Goal: Information Seeking & Learning: Learn about a topic

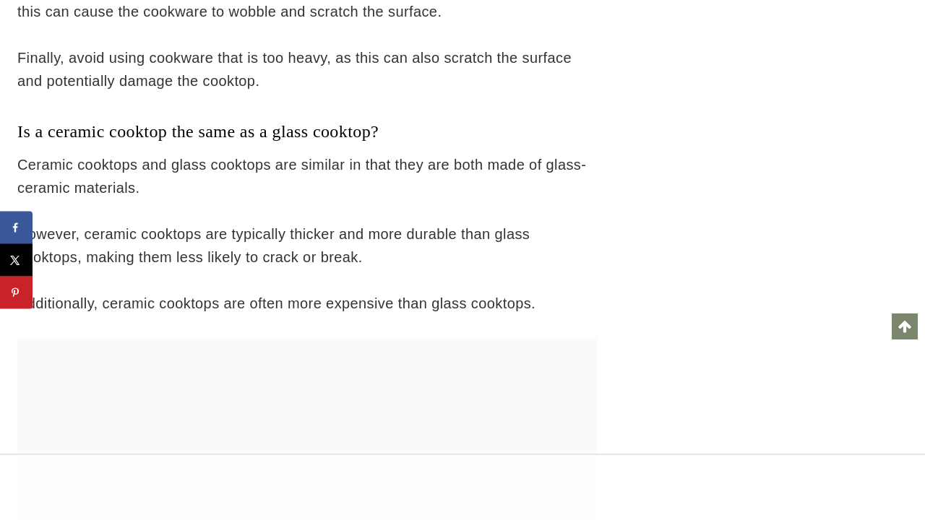
scroll to position [20411, 0]
